Goal: Task Accomplishment & Management: Complete application form

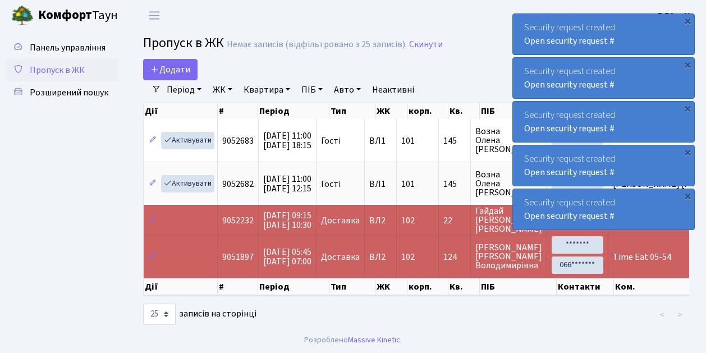
select select "25"
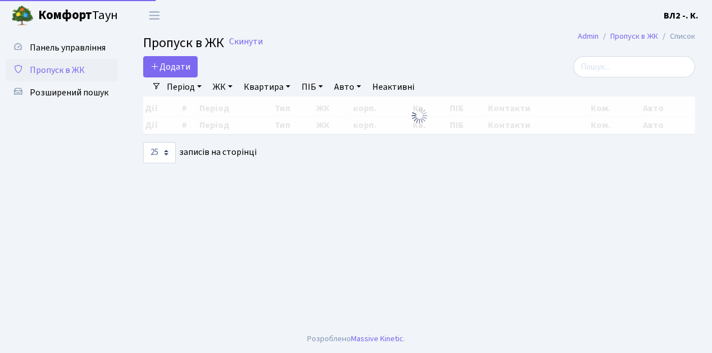
select select "25"
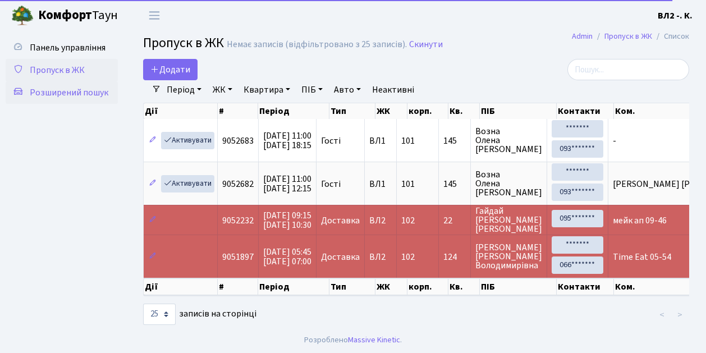
click at [65, 93] on span "Розширений пошук" at bounding box center [69, 92] width 79 height 12
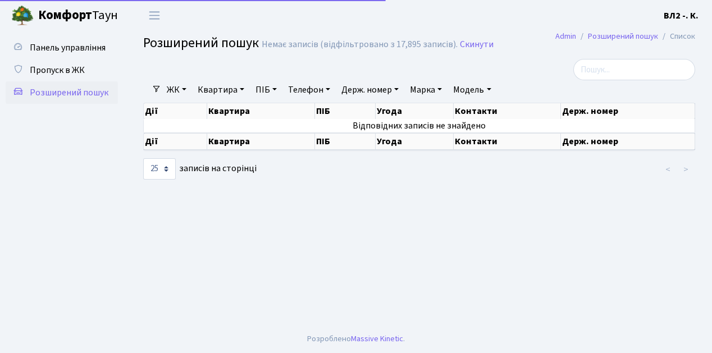
select select "25"
click at [241, 89] on link "Квартира" at bounding box center [221, 89] width 56 height 19
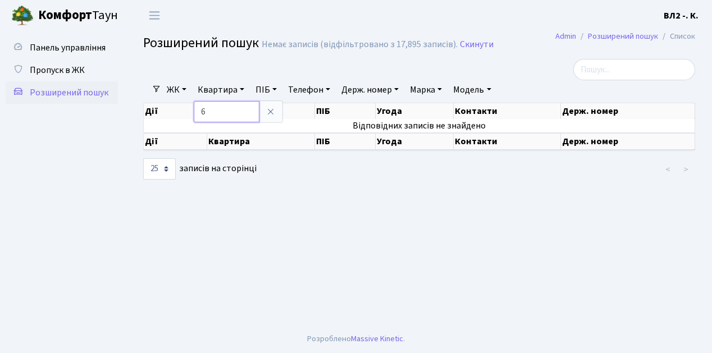
type input "6"
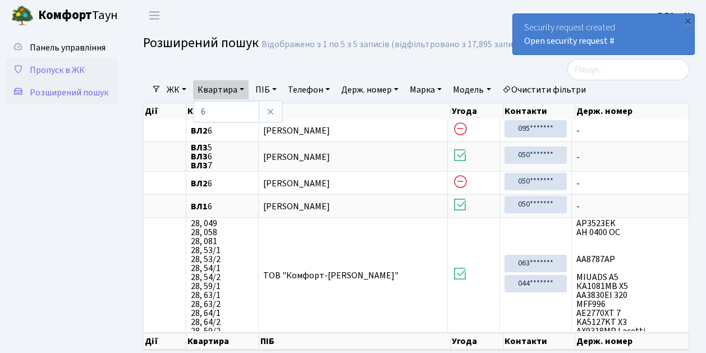
click at [55, 68] on span "Пропуск в ЖК" at bounding box center [57, 70] width 55 height 12
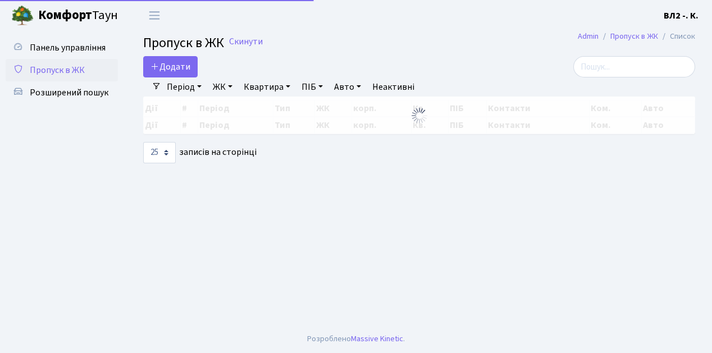
select select "25"
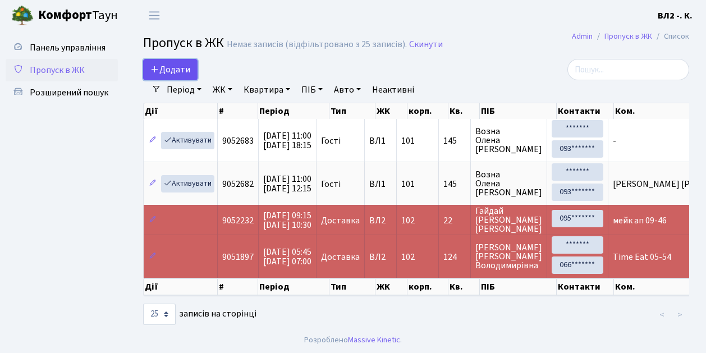
click at [194, 78] on link "Додати" at bounding box center [170, 69] width 54 height 21
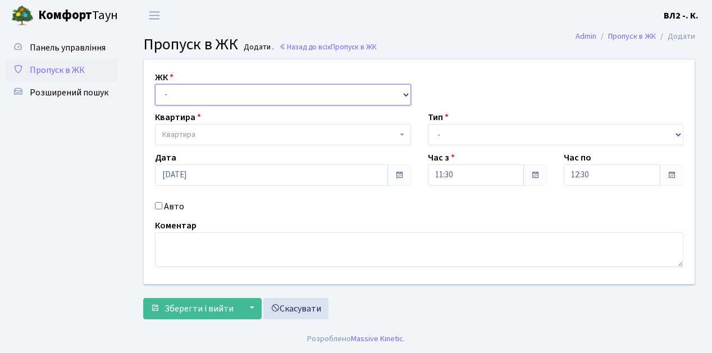
click at [404, 95] on select "- [STREET_ADDRESS][PERSON_NAME]" at bounding box center [283, 94] width 256 height 21
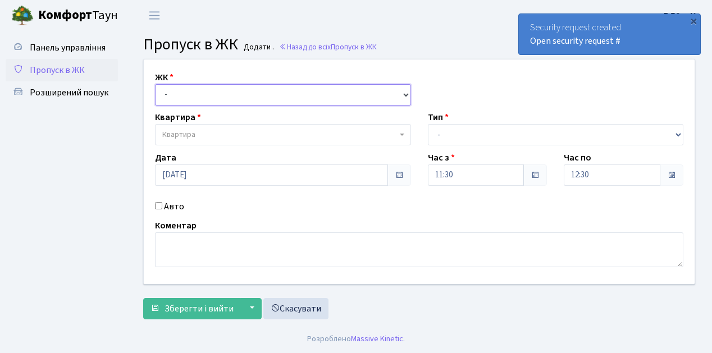
select select "317"
click at [155, 84] on select "- ВЛ1, Ужгородський пров., 4/1 ВЛ2, пр.Голосіївський, 76 ВЛ3, пр.Голосіївський,…" at bounding box center [283, 94] width 256 height 21
select select
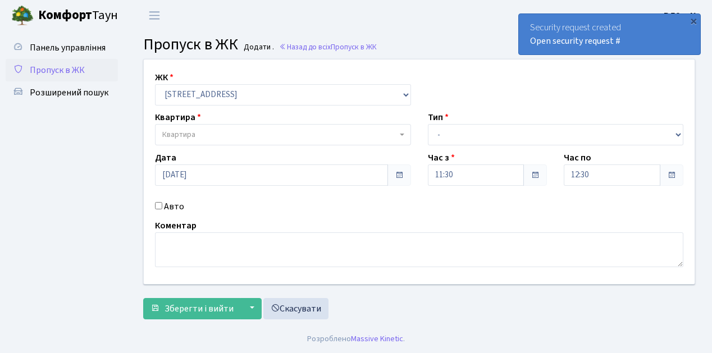
click at [401, 134] on b at bounding box center [402, 135] width 4 height 2
type input "32"
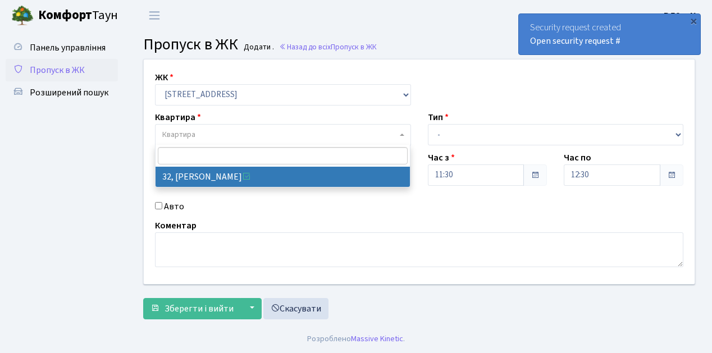
select select "38035"
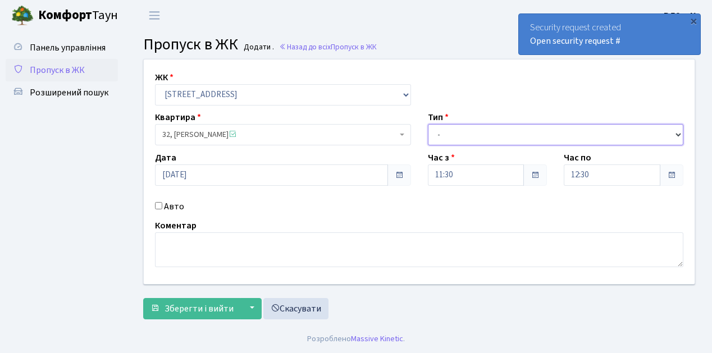
click at [675, 131] on select "- Доставка Таксі Гості Сервіс" at bounding box center [556, 134] width 256 height 21
select select "1"
click at [428, 124] on select "- Доставка Таксі Гості Сервіс" at bounding box center [556, 134] width 256 height 21
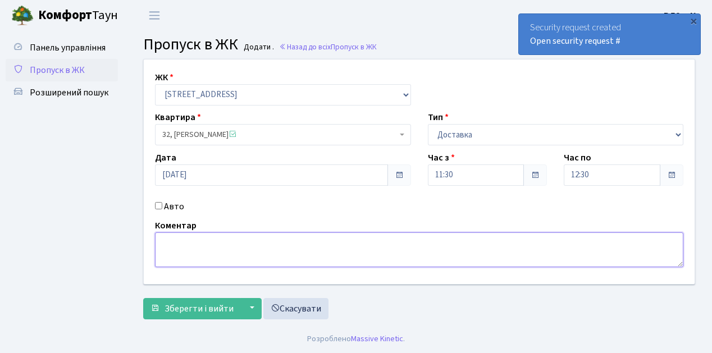
click at [159, 241] on textarea at bounding box center [419, 249] width 528 height 35
type textarea "П"
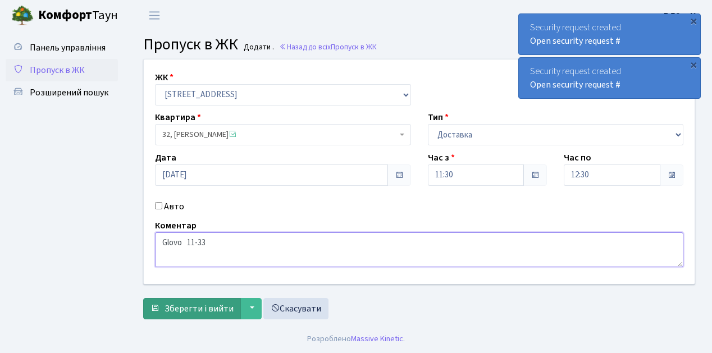
type textarea "Glovo 11-33"
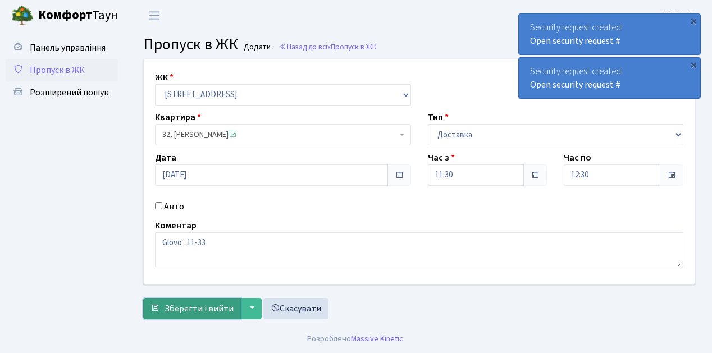
click at [175, 308] on span "Зберегти і вийти" at bounding box center [198, 309] width 69 height 12
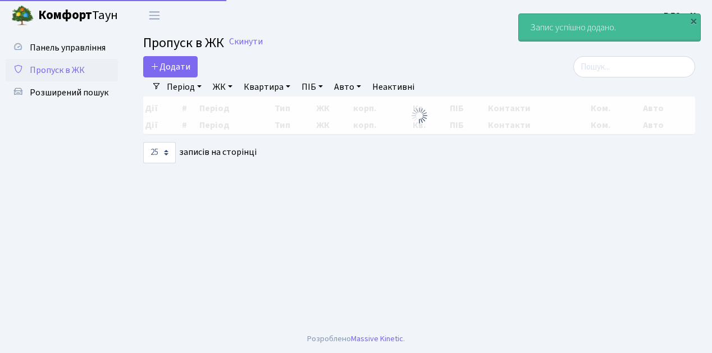
select select "25"
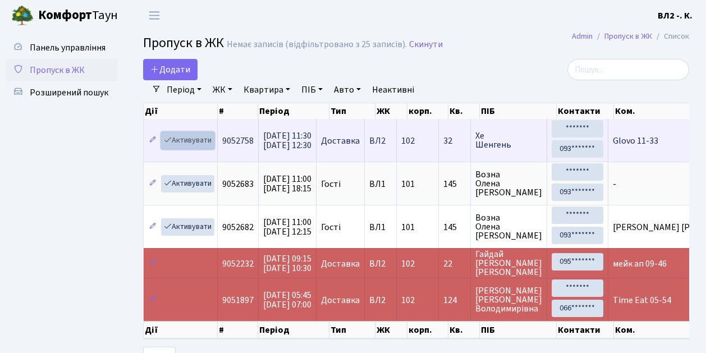
click at [208, 147] on link "Активувати" at bounding box center [187, 140] width 53 height 17
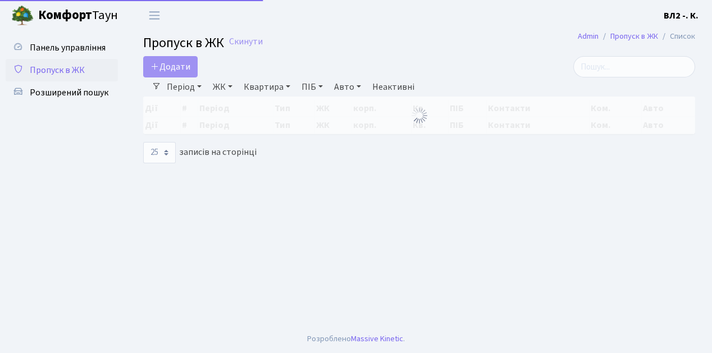
select select "25"
